Goal: Task Accomplishment & Management: Use online tool/utility

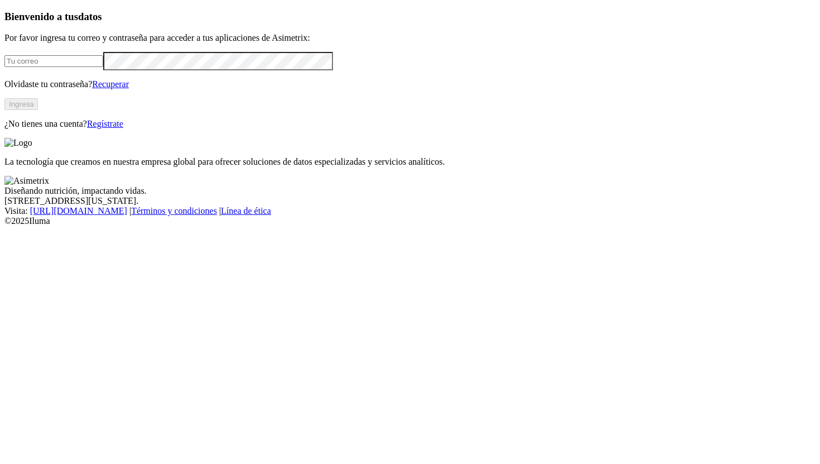
click at [103, 67] on input "email" at bounding box center [53, 61] width 99 height 12
type input "[PERSON_NAME][EMAIL_ADDRESS][PERSON_NAME][DOMAIN_NAME]"
click at [38, 110] on button "Ingresa" at bounding box center [20, 104] width 33 height 12
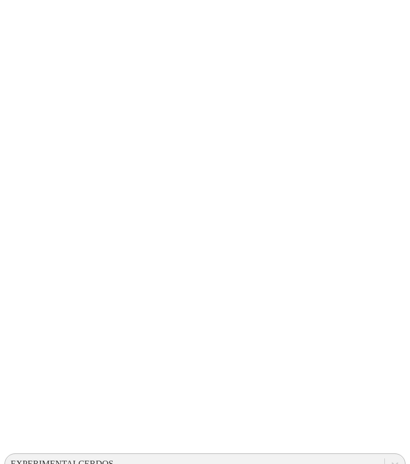
click at [114, 459] on div "EXPERIMENTALCERDOS" at bounding box center [62, 464] width 103 height 10
